Goal: Book appointment/travel/reservation

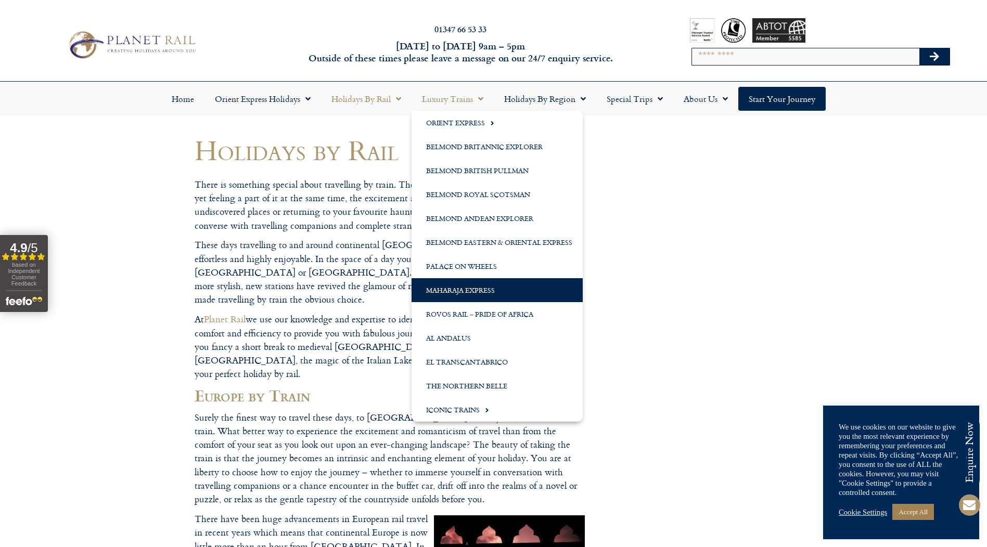
click at [453, 291] on link "Maharaja Express" at bounding box center [496, 290] width 171 height 24
click at [470, 290] on link "Maharaja Express" at bounding box center [496, 290] width 171 height 24
